Goal: Task Accomplishment & Management: Use online tool/utility

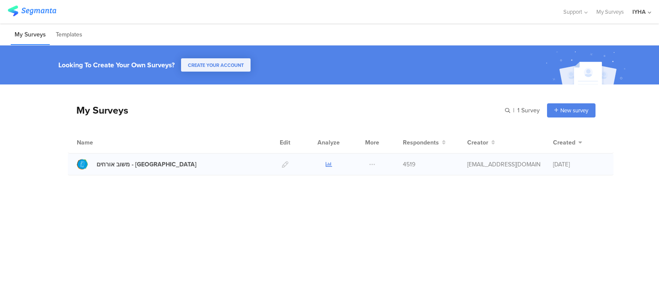
click at [330, 164] on icon at bounding box center [329, 164] width 6 height 6
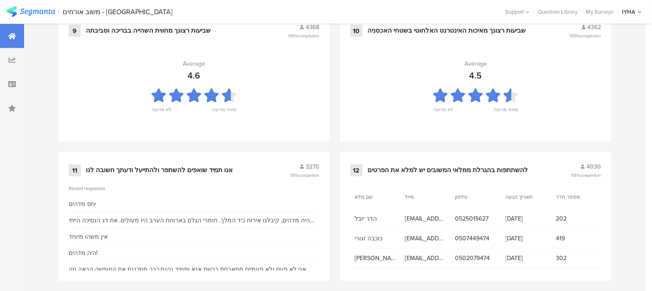
scroll to position [965, 0]
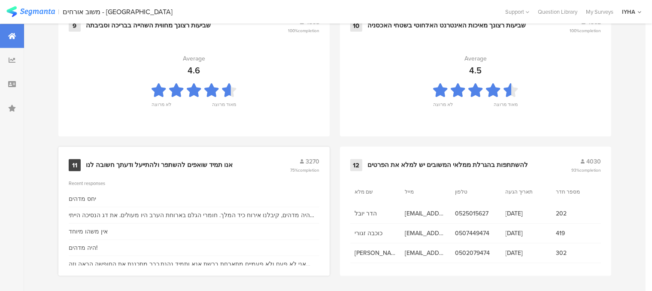
click at [197, 163] on div "אנו תמיד שואפים להשתפר ולהתייעל ודעתך חשובה לנו" at bounding box center [159, 165] width 147 height 9
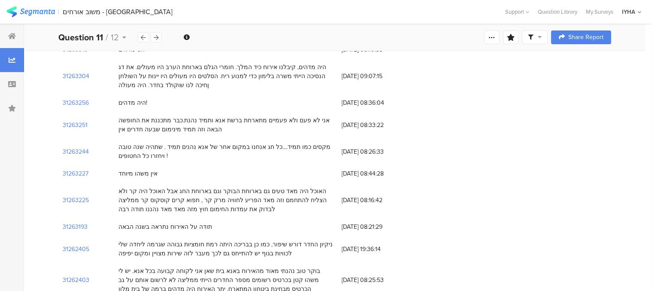
scroll to position [43, 0]
